Goal: Find specific page/section: Find specific page/section

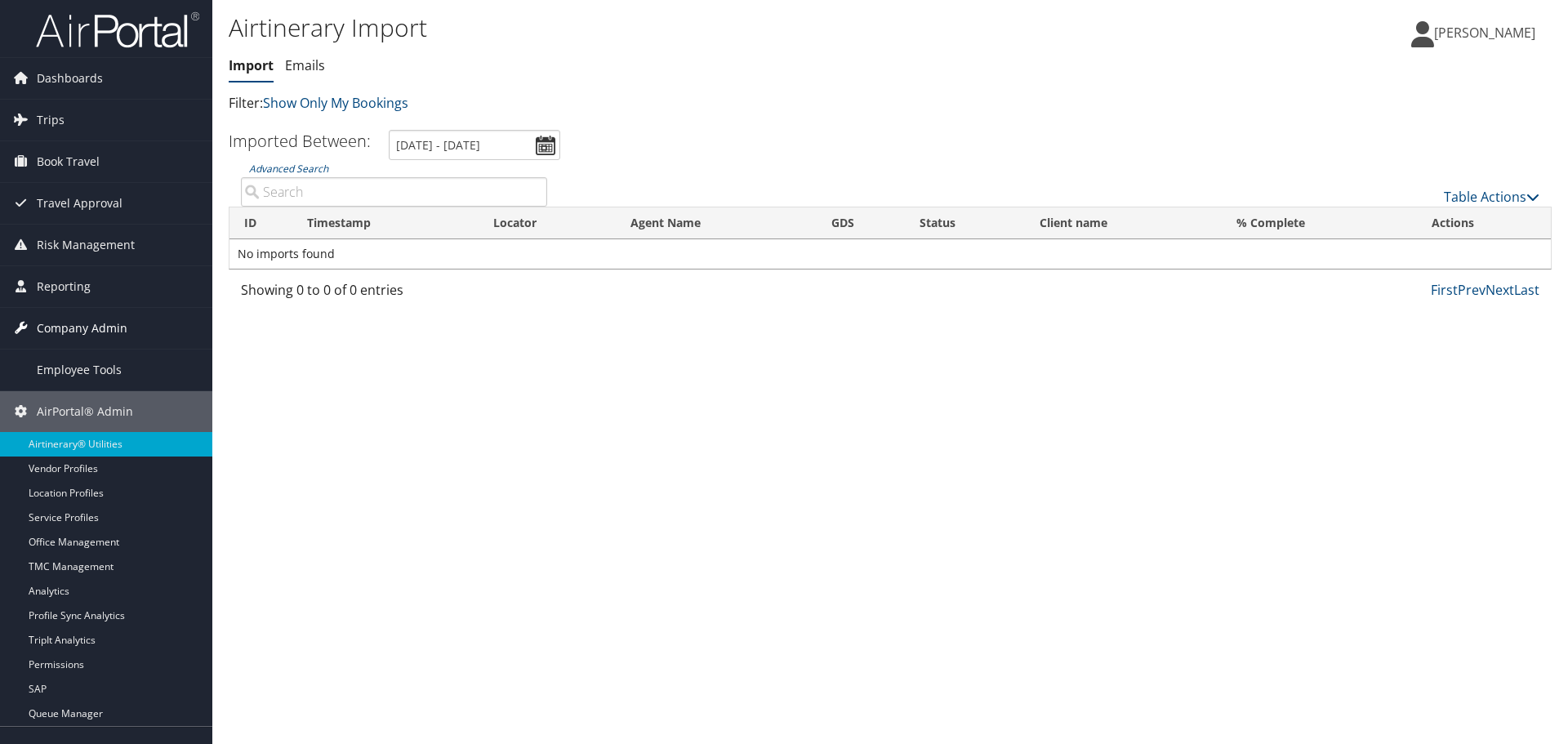
click at [86, 333] on span "Company Admin" at bounding box center [81, 328] width 91 height 41
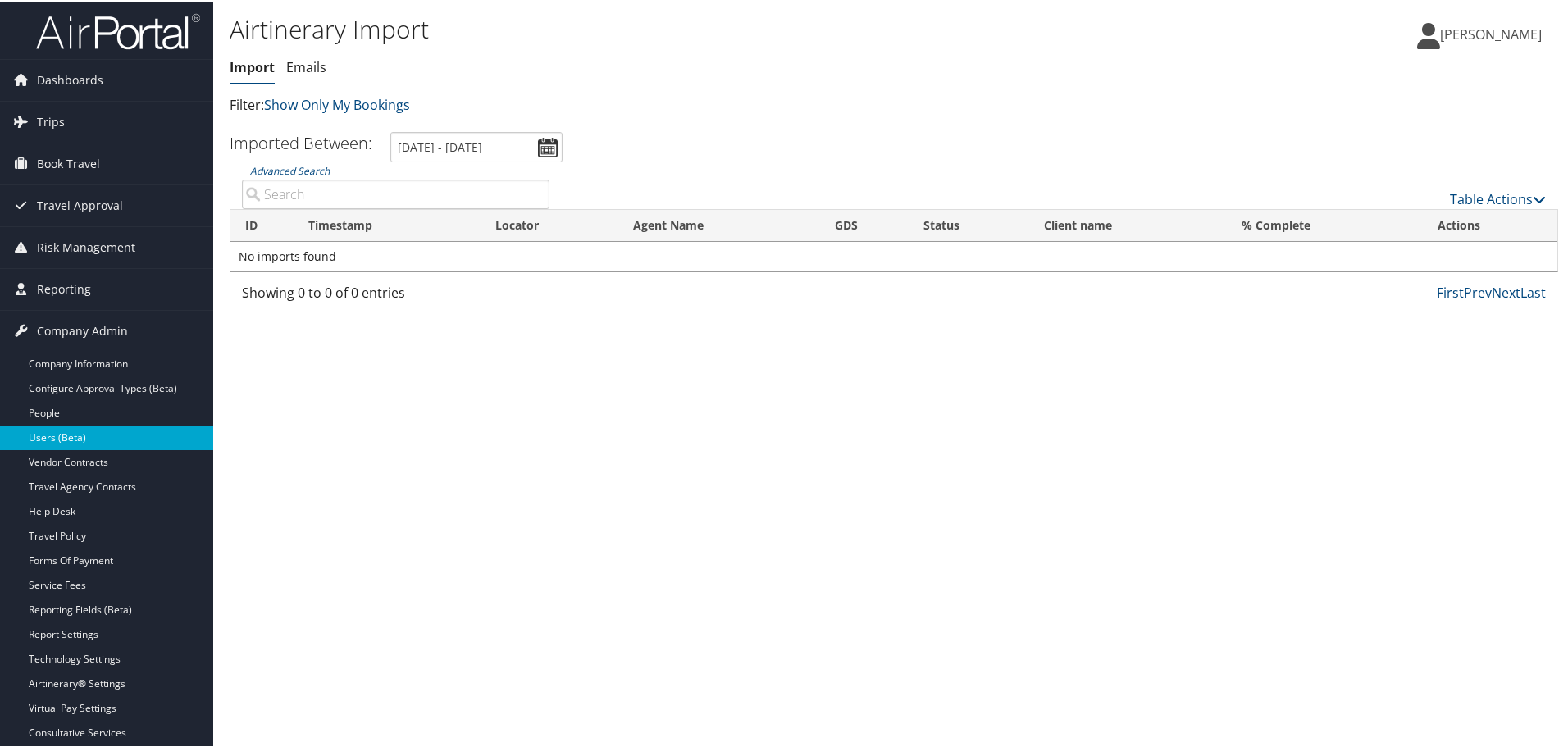
click at [67, 431] on link "Users (Beta)" at bounding box center [106, 436] width 213 height 25
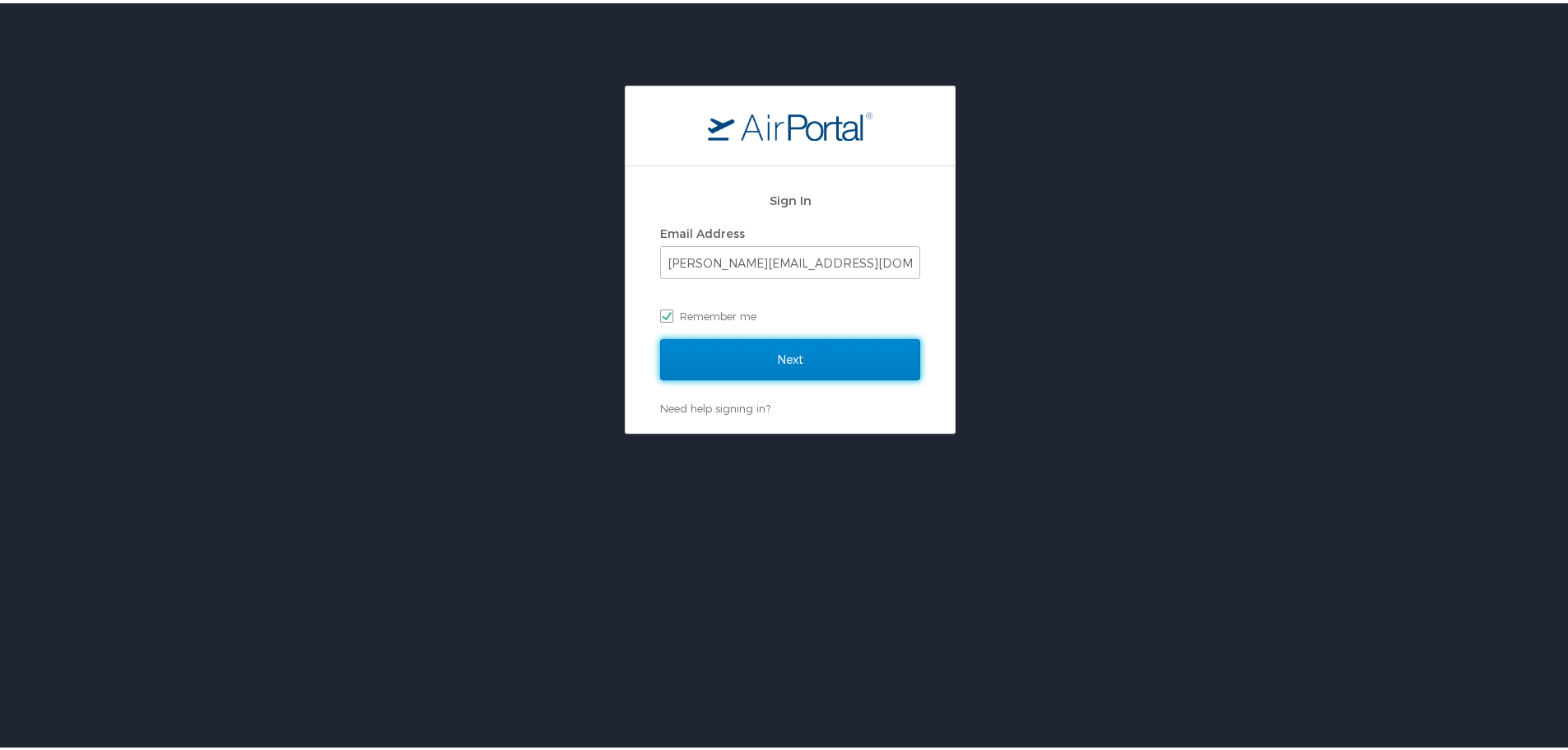
click at [734, 355] on input "Next" at bounding box center [790, 357] width 260 height 41
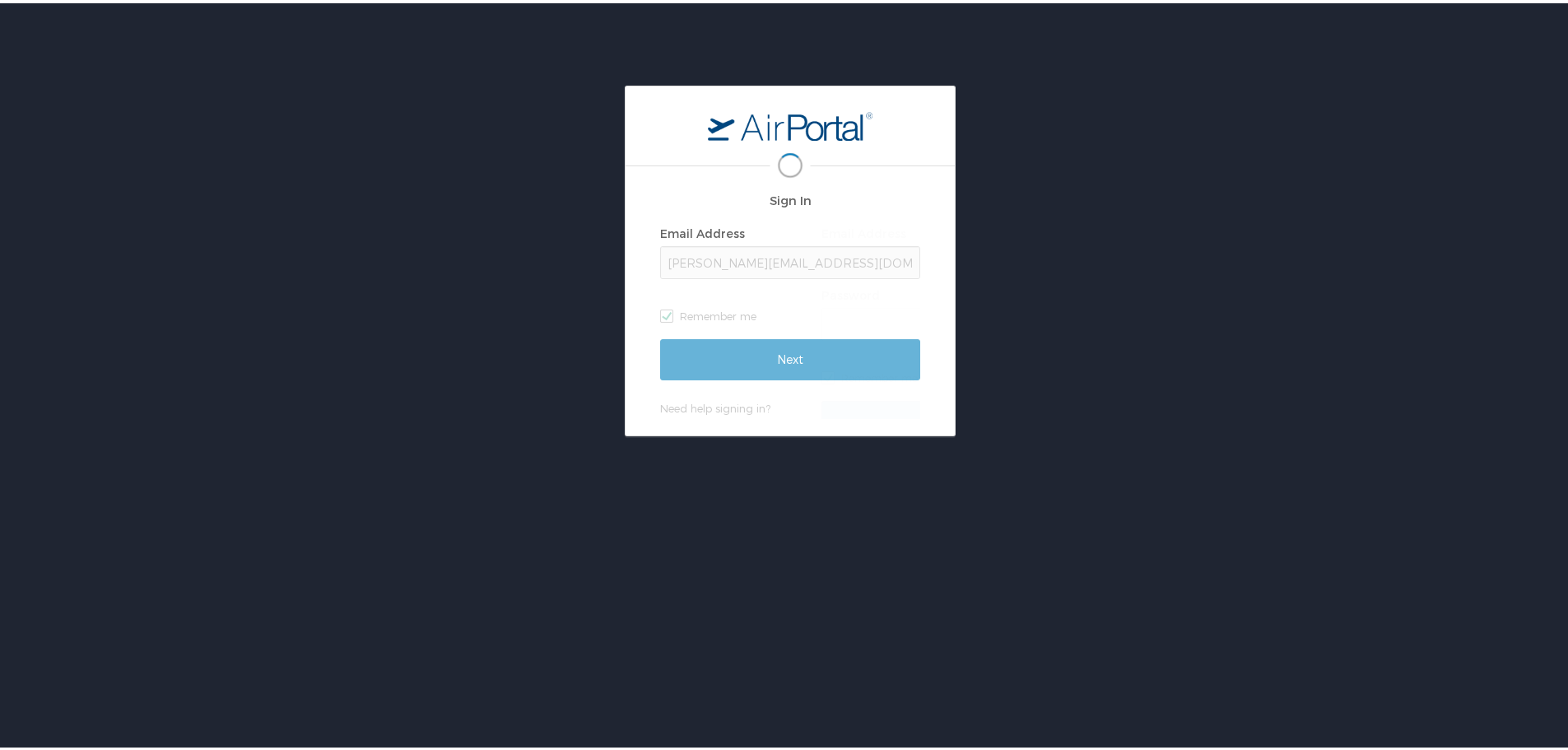
scroll to position [0, 3]
